Goal: Information Seeking & Learning: Obtain resource

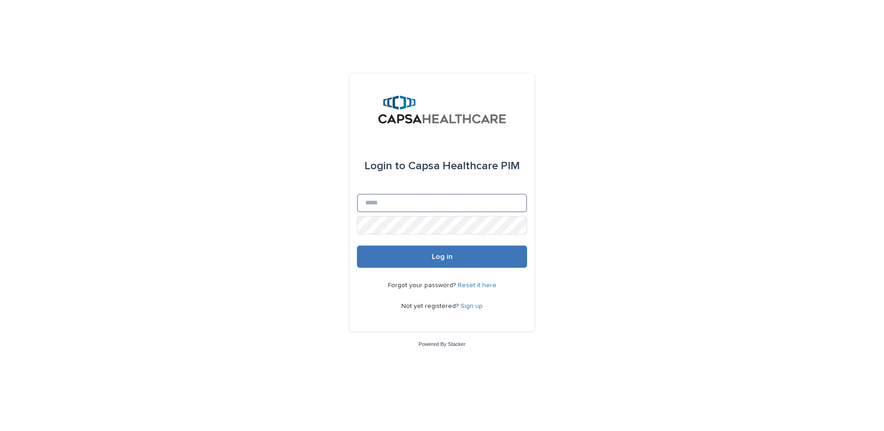
type input "**********"
click at [421, 249] on button "Log in" at bounding box center [442, 257] width 170 height 22
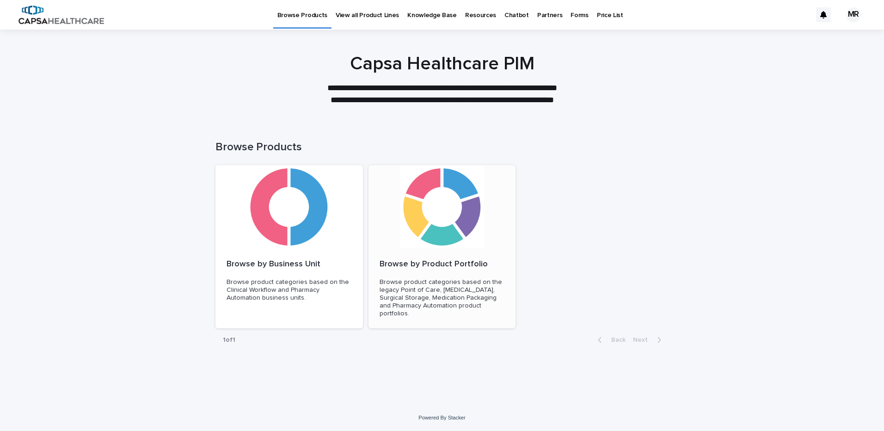
click at [423, 242] on div at bounding box center [443, 206] width 148 height 83
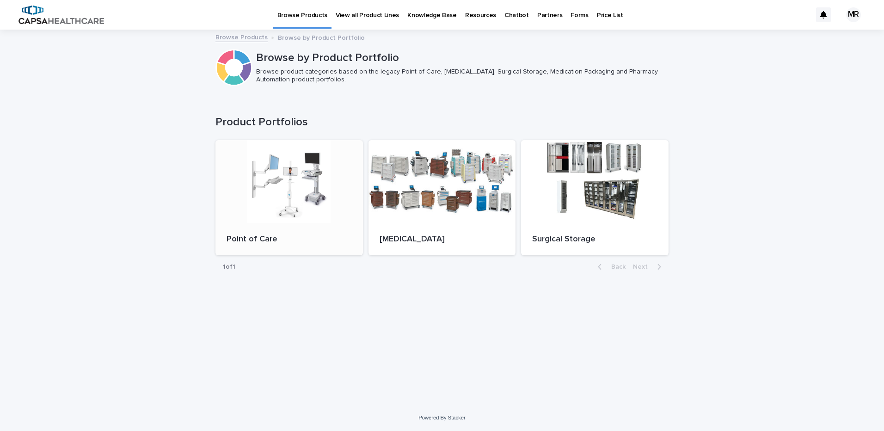
click at [312, 207] on div at bounding box center [290, 181] width 148 height 83
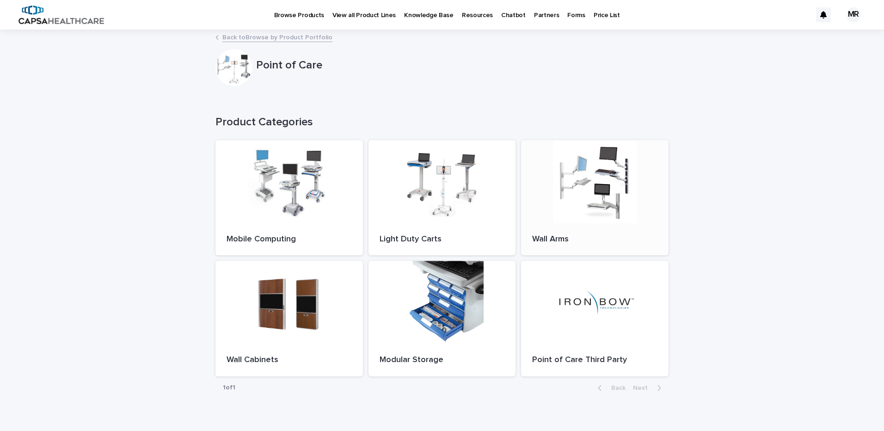
click at [572, 202] on div at bounding box center [595, 181] width 148 height 83
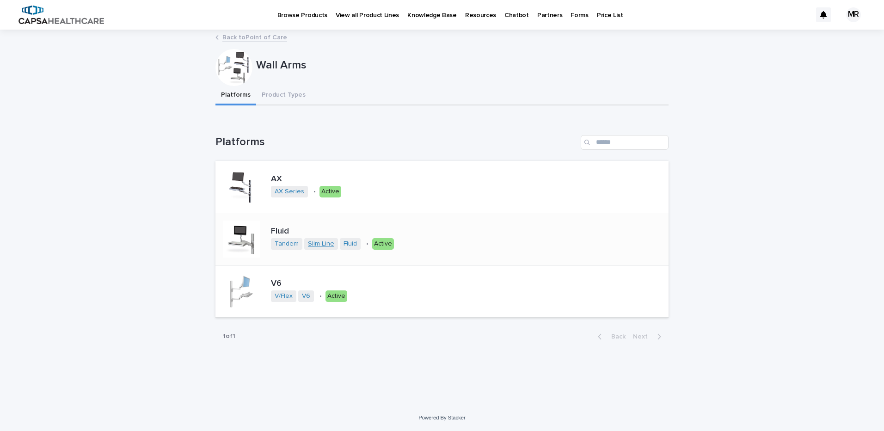
click at [322, 243] on link "Slim Line" at bounding box center [321, 244] width 26 height 8
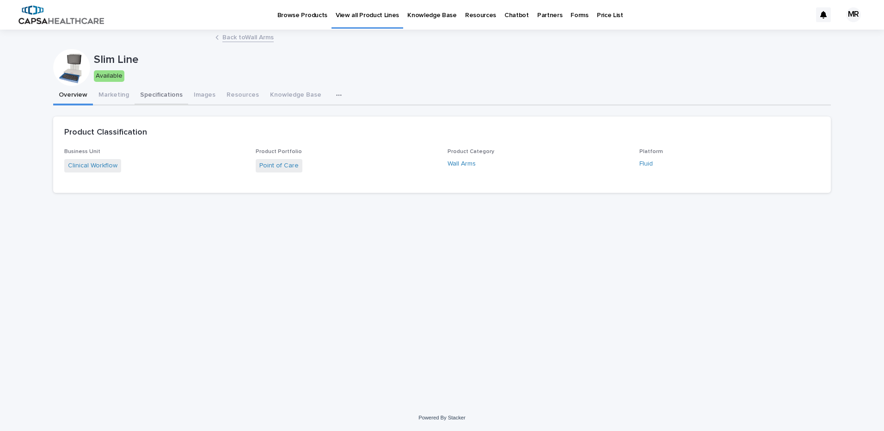
click at [165, 95] on button "Specifications" at bounding box center [162, 95] width 54 height 19
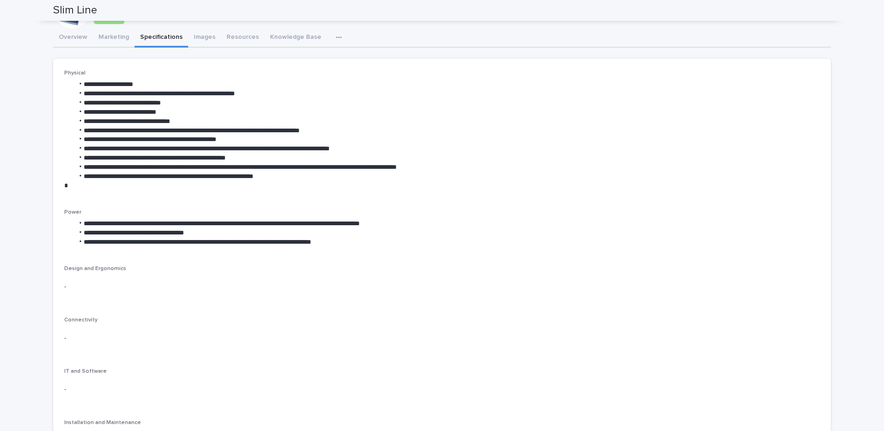
scroll to position [6, 0]
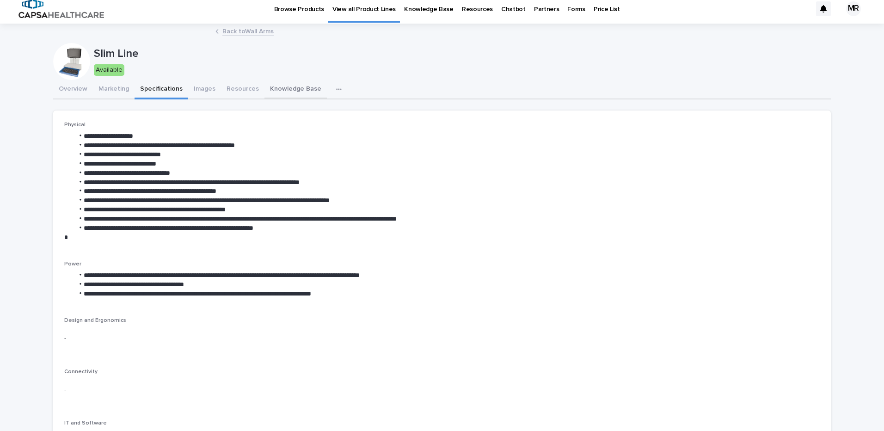
click at [282, 93] on button "Knowledge Base" at bounding box center [296, 89] width 62 height 19
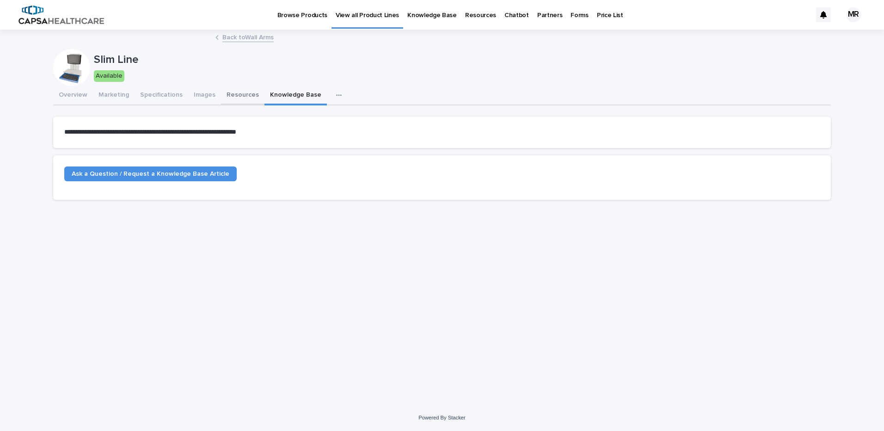
click at [235, 93] on button "Resources" at bounding box center [242, 95] width 43 height 19
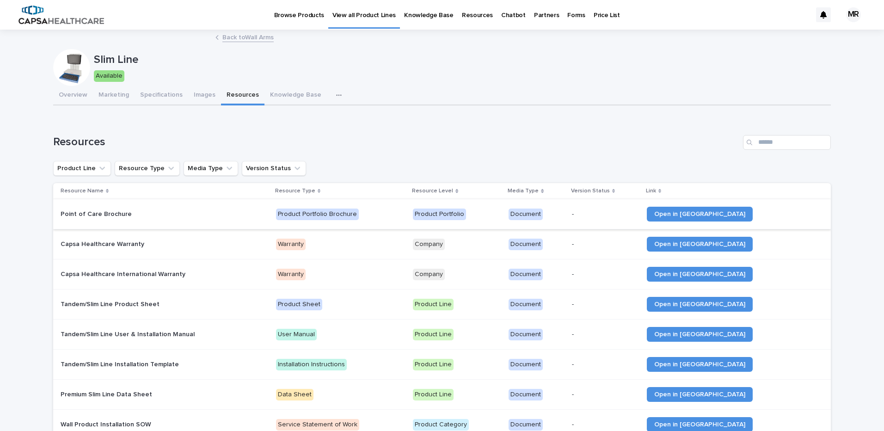
scroll to position [144, 0]
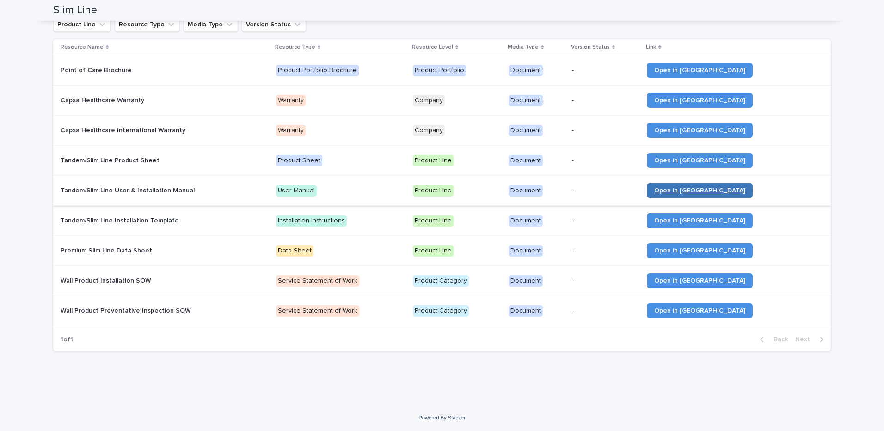
click at [703, 193] on span "Open in New Tab" at bounding box center [699, 190] width 91 height 6
click at [703, 220] on span "Open in New Tab" at bounding box center [699, 220] width 91 height 6
click at [701, 191] on span "Open in New Tab" at bounding box center [699, 190] width 91 height 6
